Goal: Use online tool/utility: Utilize a website feature to perform a specific function

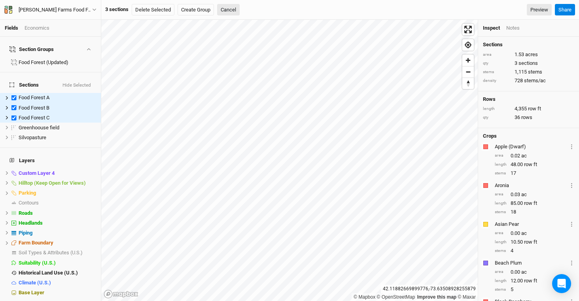
scroll to position [503, 0]
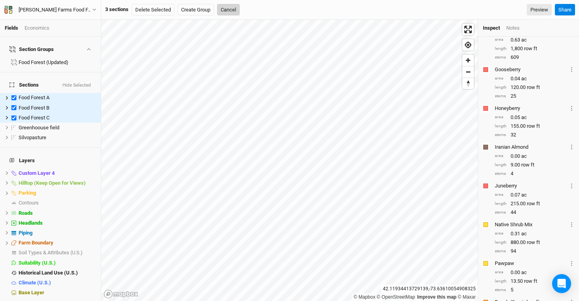
click at [229, 12] on button "Cancel" at bounding box center [228, 10] width 23 height 12
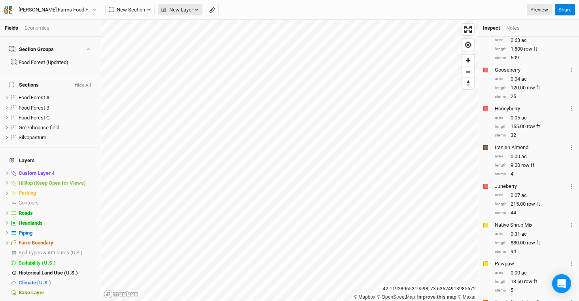
click at [188, 7] on span "New Layer" at bounding box center [177, 10] width 32 height 8
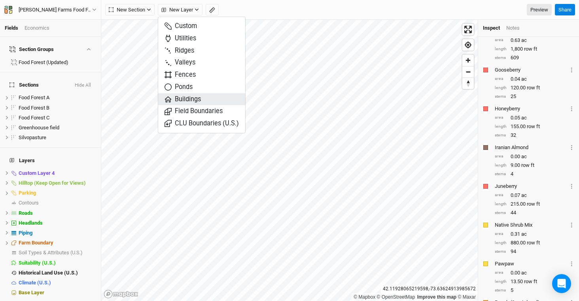
click at [202, 98] on button "Buildings" at bounding box center [201, 99] width 87 height 12
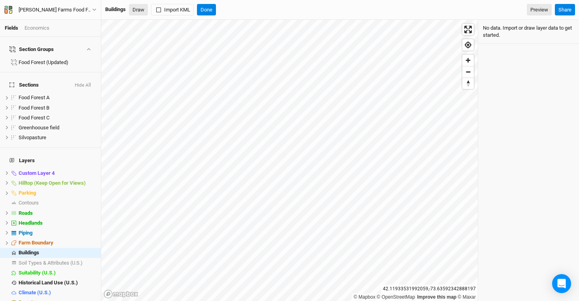
click at [141, 11] on button "Draw" at bounding box center [138, 10] width 19 height 12
click at [142, 8] on button "Draw" at bounding box center [138, 10] width 19 height 12
click at [142, 10] on button "Draw" at bounding box center [138, 10] width 19 height 12
click at [203, 9] on button "Done" at bounding box center [206, 10] width 19 height 12
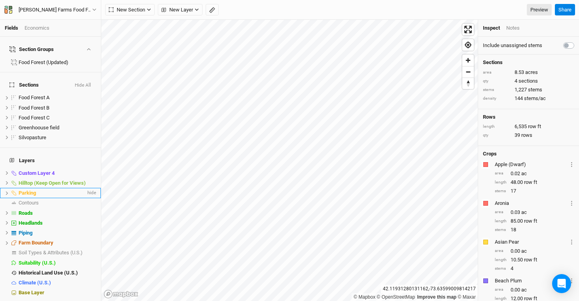
click at [51, 190] on div "Parking" at bounding box center [52, 193] width 67 height 6
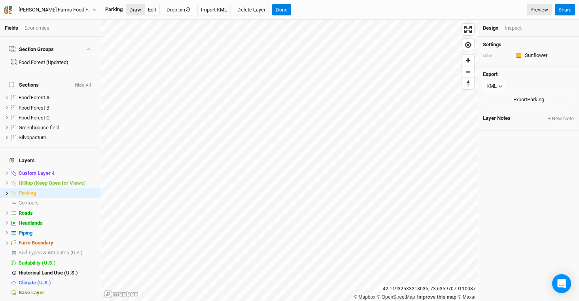
click at [138, 10] on button "Draw" at bounding box center [135, 10] width 19 height 12
click at [150, 12] on button "Edit" at bounding box center [151, 10] width 15 height 12
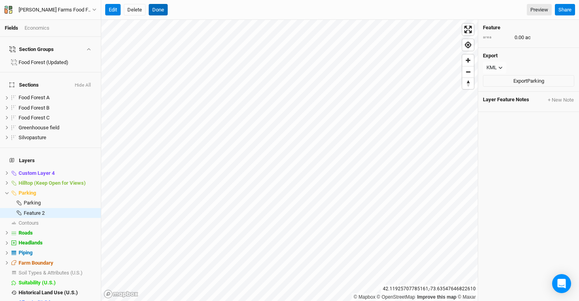
click at [160, 8] on button "Done" at bounding box center [158, 10] width 19 height 12
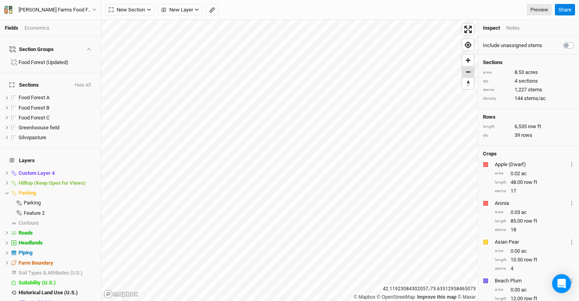
click at [466, 74] on span "Zoom out" at bounding box center [467, 71] width 11 height 11
